Goal: Check status: Check status

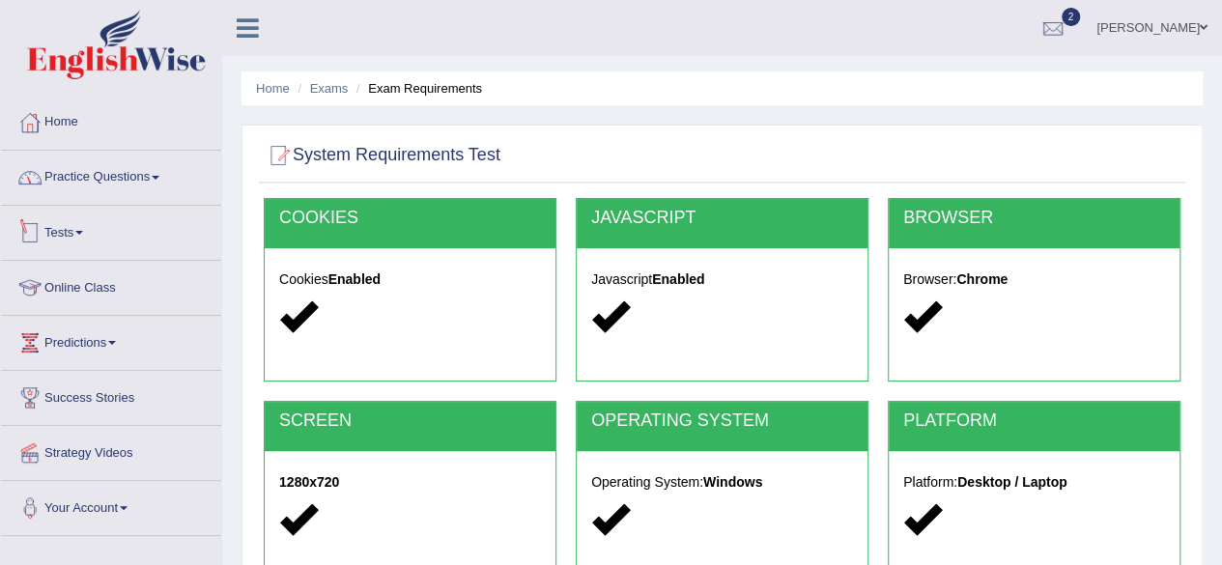
click at [67, 240] on link "Tests" at bounding box center [111, 230] width 220 height 48
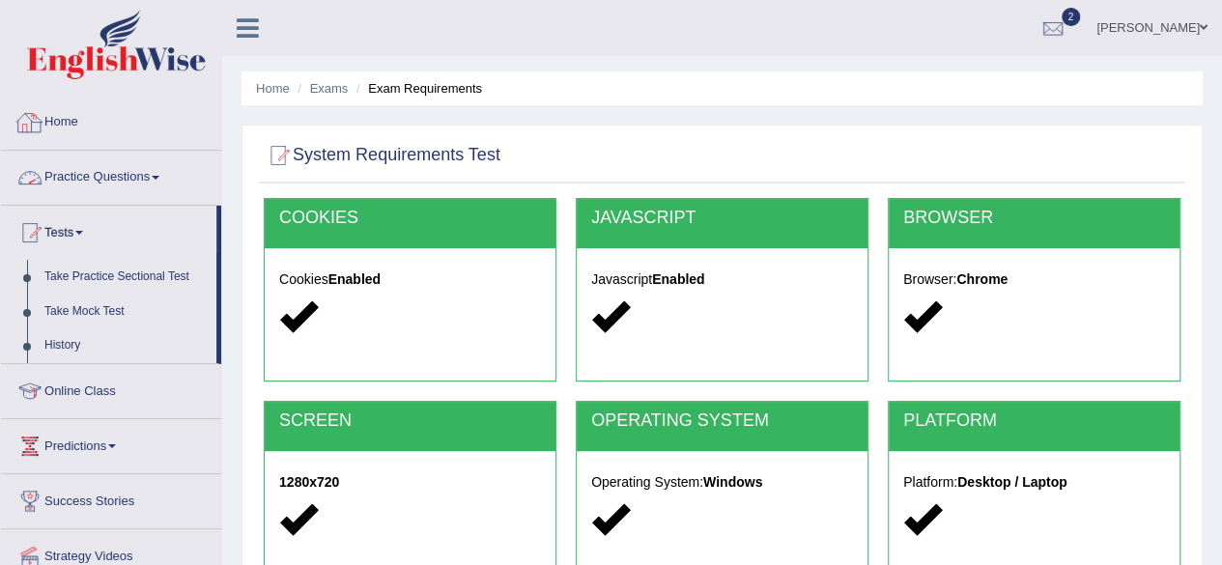
click at [68, 125] on link "Home" at bounding box center [111, 120] width 220 height 48
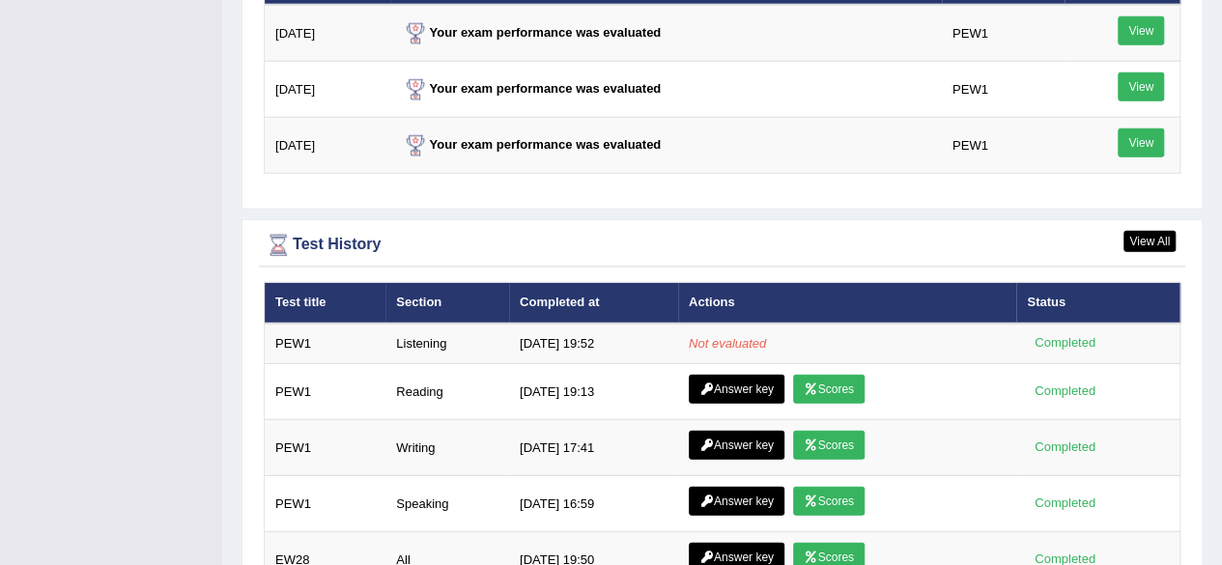
scroll to position [2574, 0]
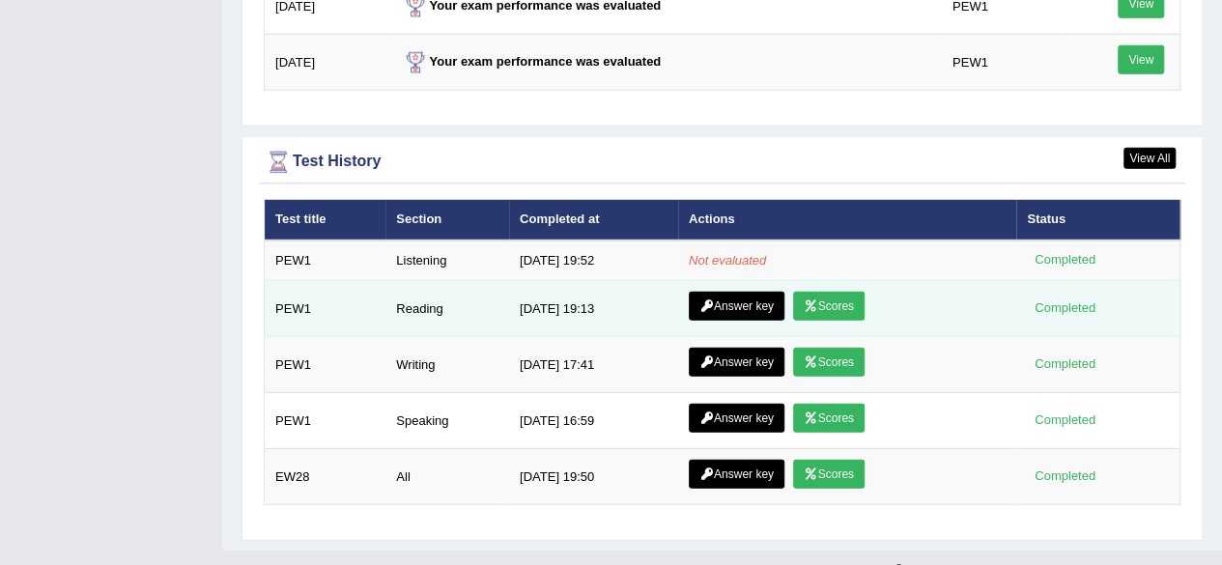
click at [823, 292] on link "Scores" at bounding box center [828, 306] width 71 height 29
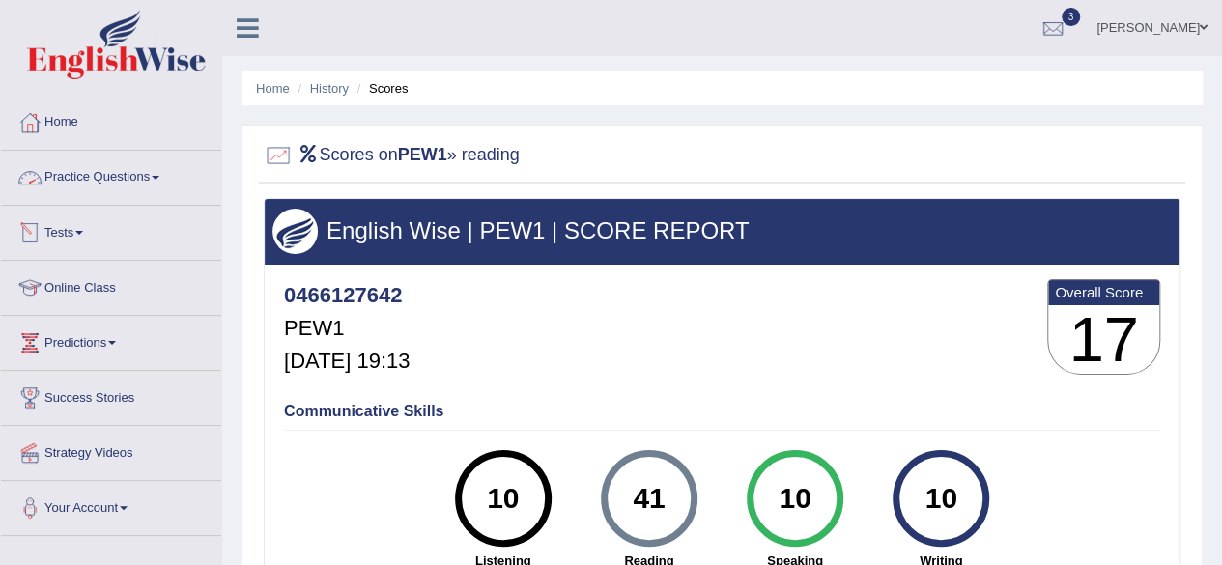
click at [122, 171] on link "Practice Questions" at bounding box center [111, 175] width 220 height 48
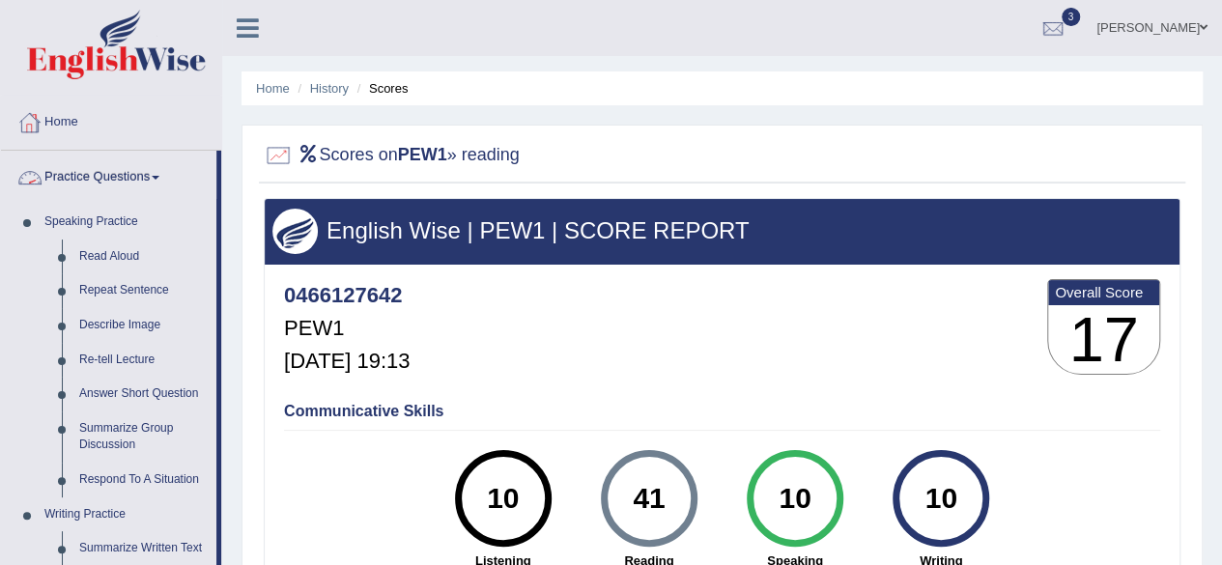
click at [87, 129] on link "Home" at bounding box center [111, 120] width 220 height 48
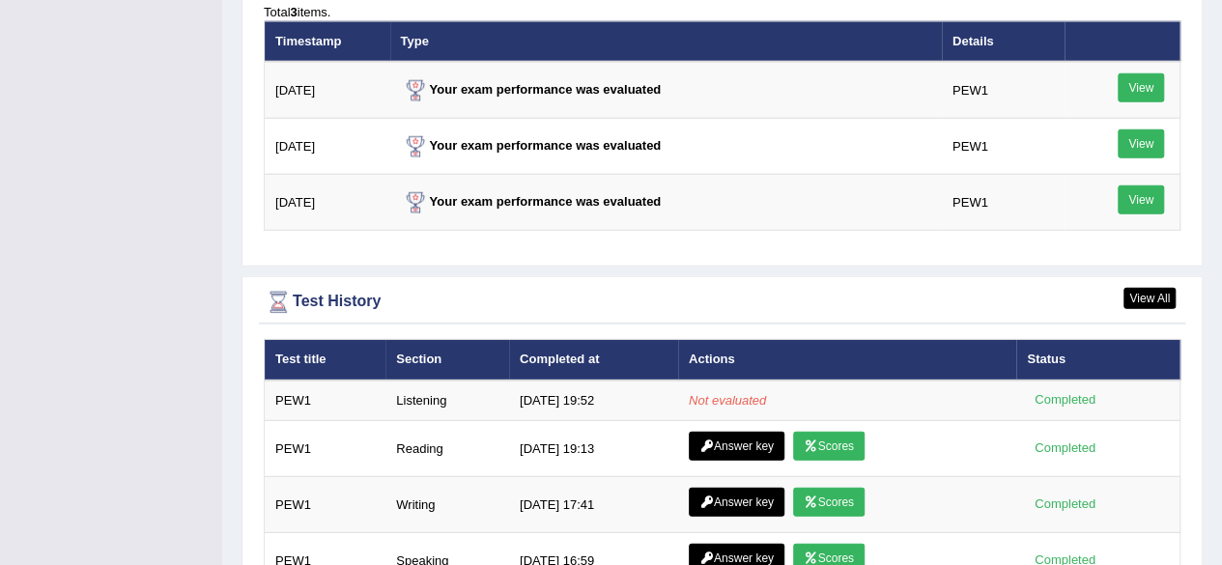
scroll to position [2433, 0]
